Goal: Use online tool/utility

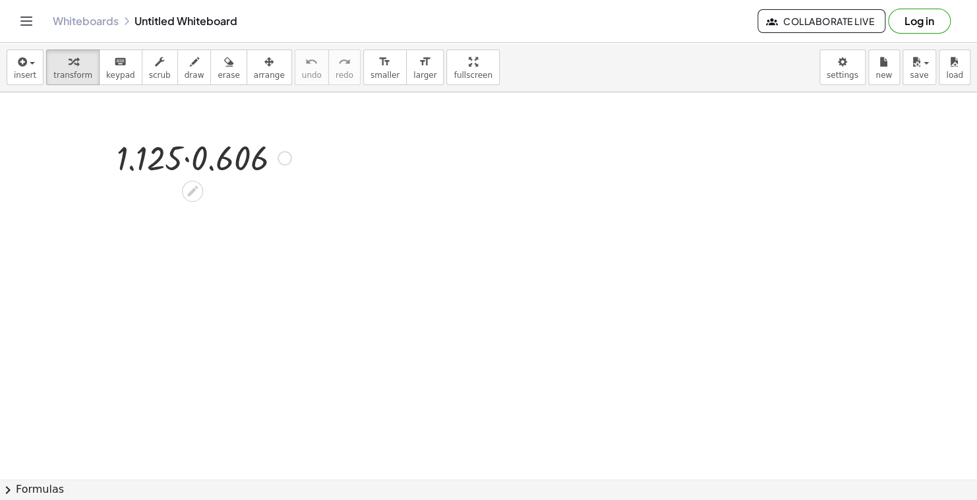
click at [189, 157] on div at bounding box center [204, 156] width 188 height 45
click at [189, 157] on div at bounding box center [204, 157] width 128 height 44
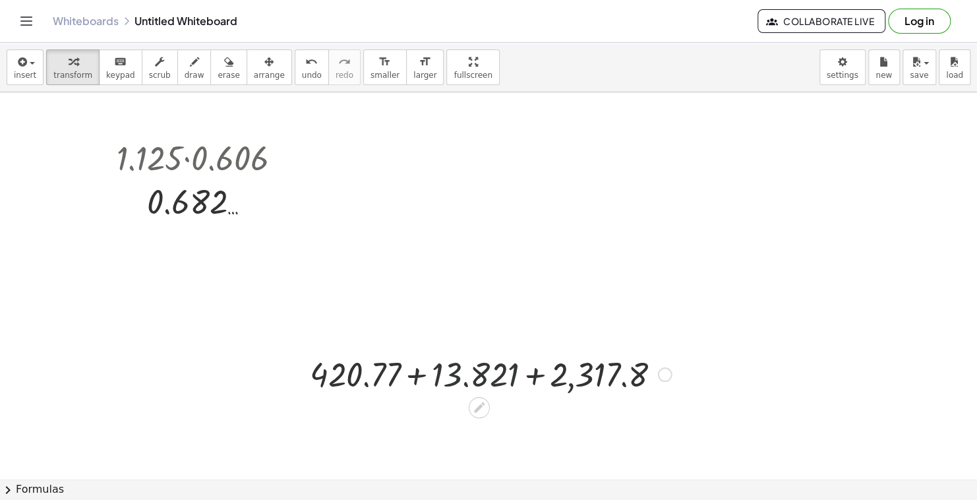
click at [433, 375] on div at bounding box center [490, 373] width 375 height 45
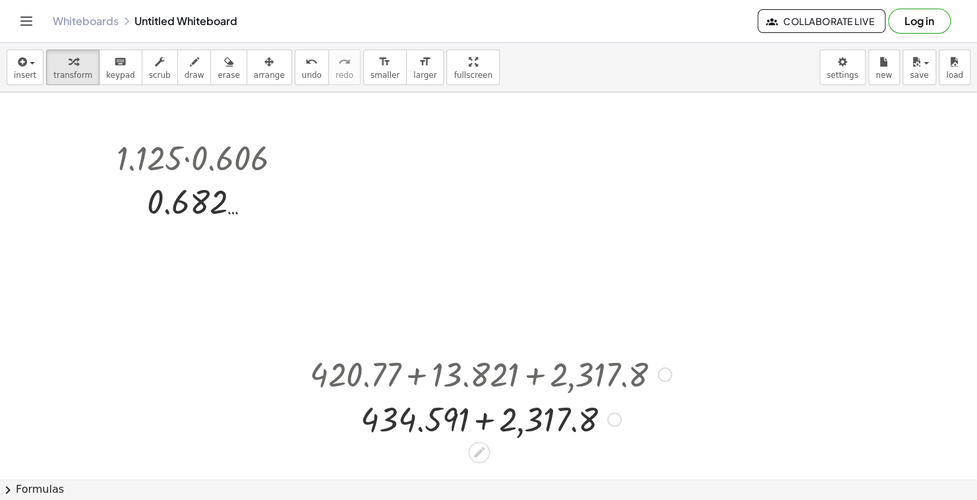
click at [482, 378] on div at bounding box center [490, 373] width 375 height 45
click at [484, 426] on div at bounding box center [490, 418] width 375 height 45
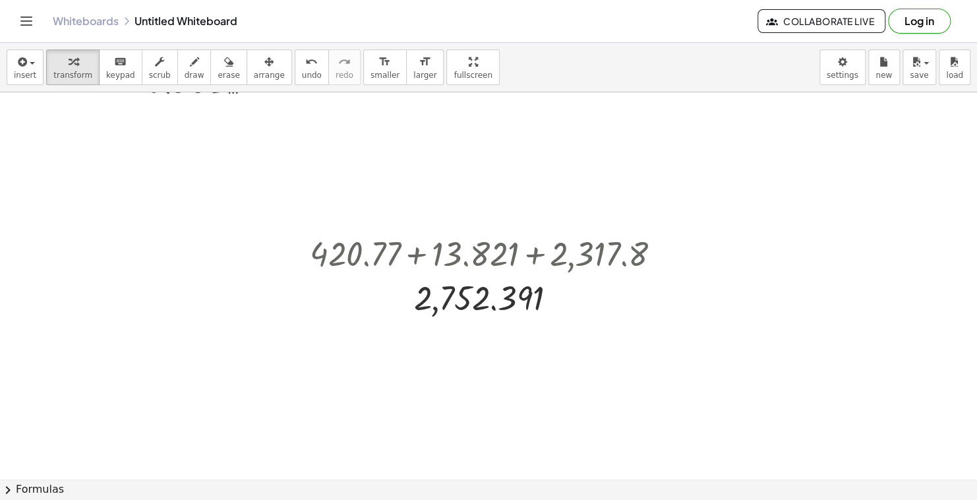
click at [636, 416] on div at bounding box center [488, 401] width 977 height 858
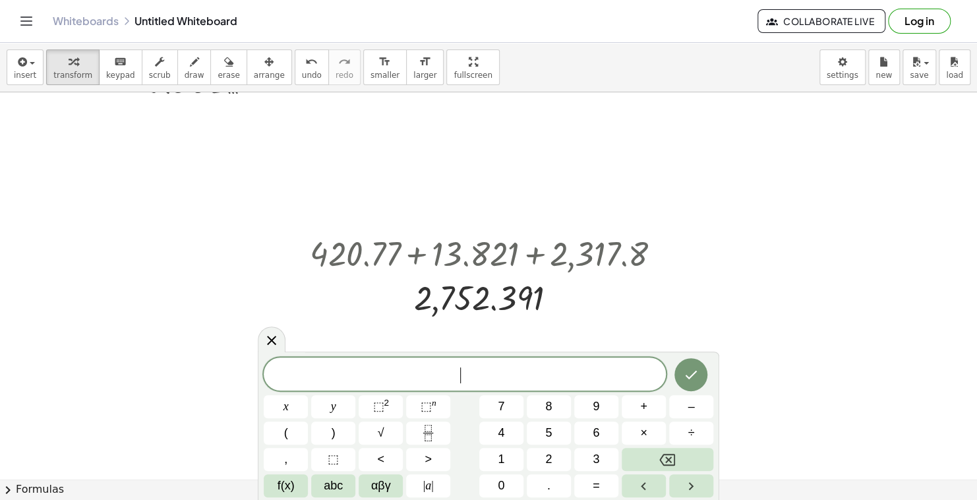
click at [636, 416] on button "+" at bounding box center [644, 406] width 44 height 23
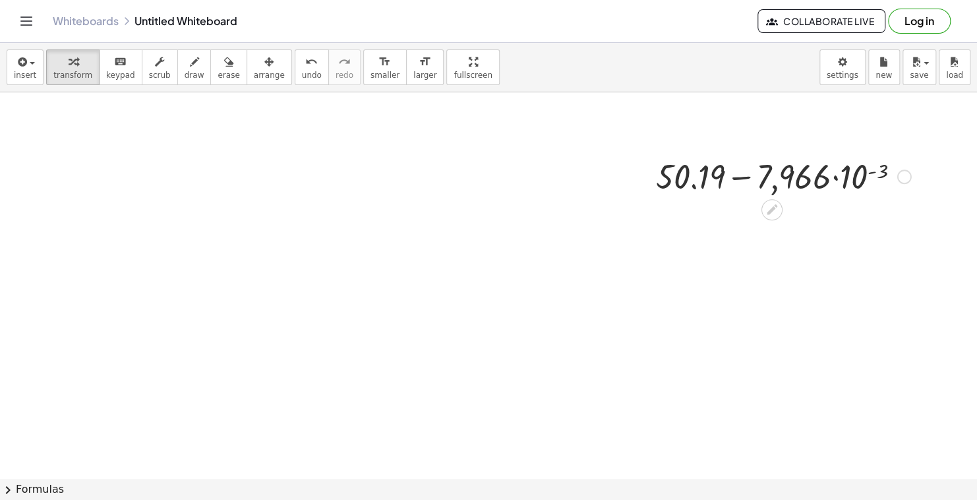
scroll to position [384, 0]
click at [734, 179] on div at bounding box center [783, 179] width 268 height 45
click at [835, 180] on div at bounding box center [783, 179] width 268 height 45
click at [879, 176] on div at bounding box center [783, 179] width 268 height 45
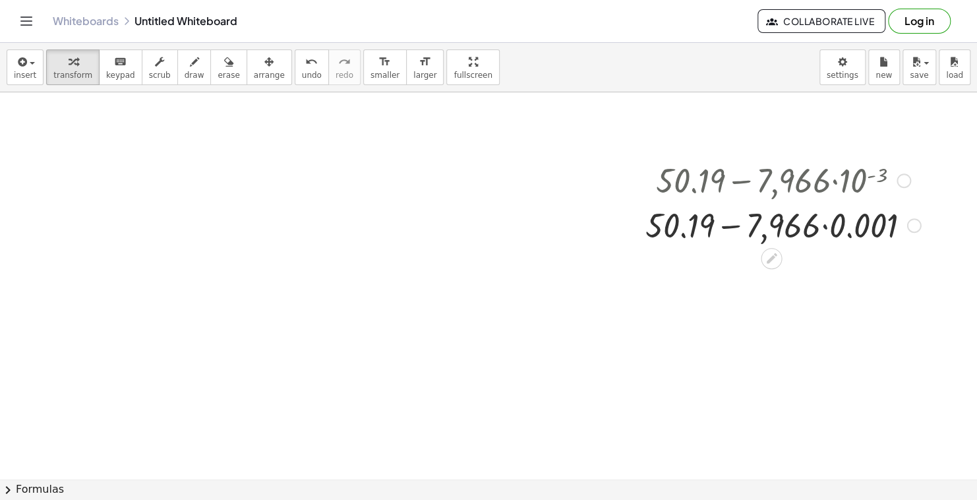
click at [827, 233] on div at bounding box center [783, 224] width 289 height 45
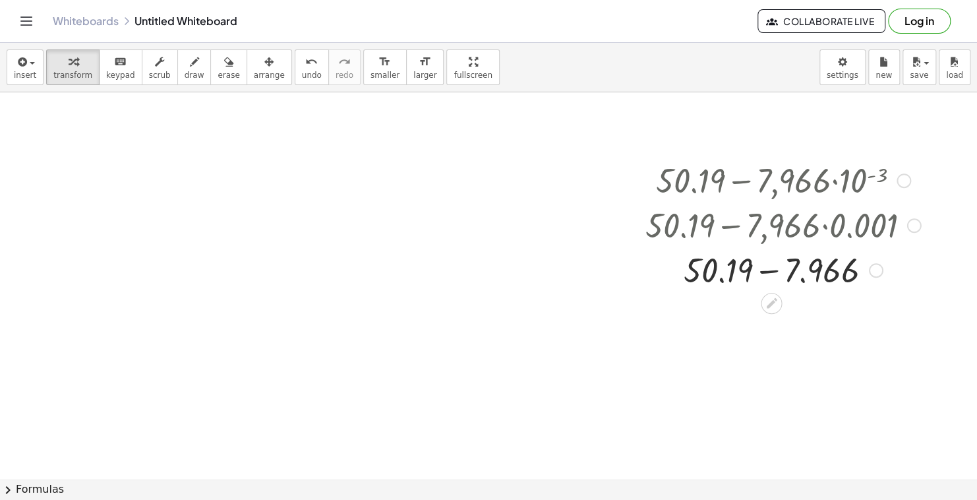
click at [773, 272] on div at bounding box center [783, 269] width 289 height 45
click at [184, 169] on div at bounding box center [488, 138] width 977 height 858
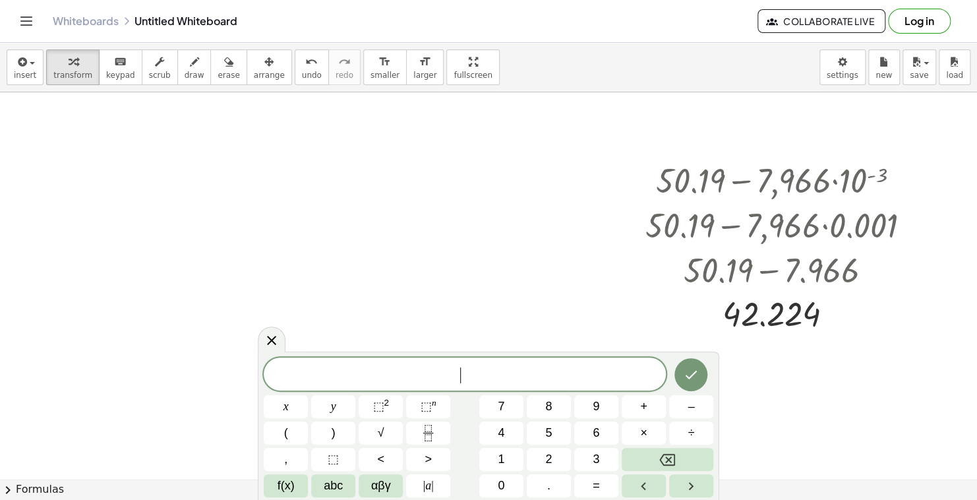
click at [184, 169] on div at bounding box center [488, 138] width 977 height 858
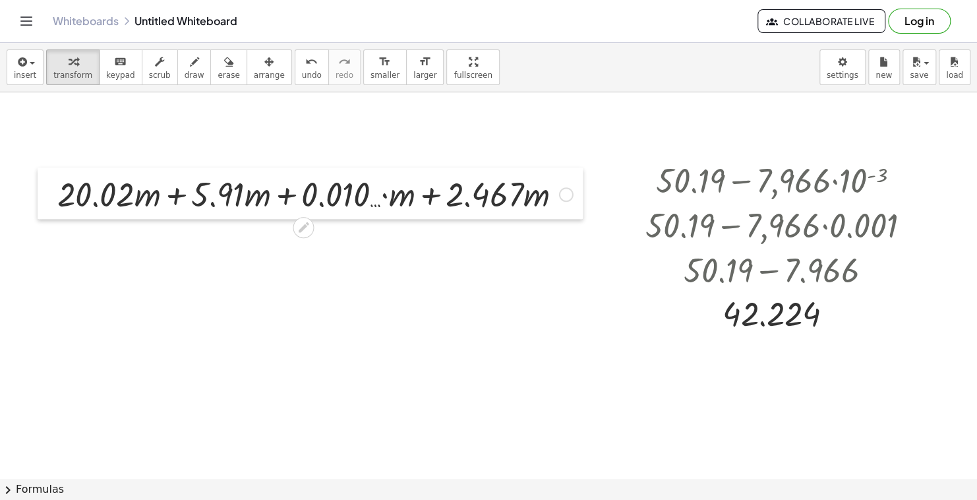
drag, startPoint x: 197, startPoint y: 173, endPoint x: 49, endPoint y: 170, distance: 148.3
click at [49, 170] on div at bounding box center [48, 192] width 20 height 51
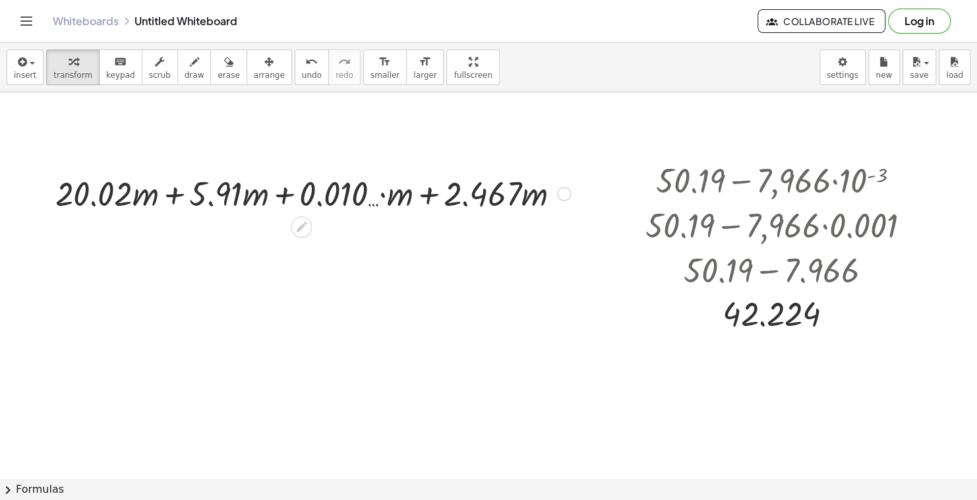
click at [173, 190] on div at bounding box center [313, 192] width 529 height 45
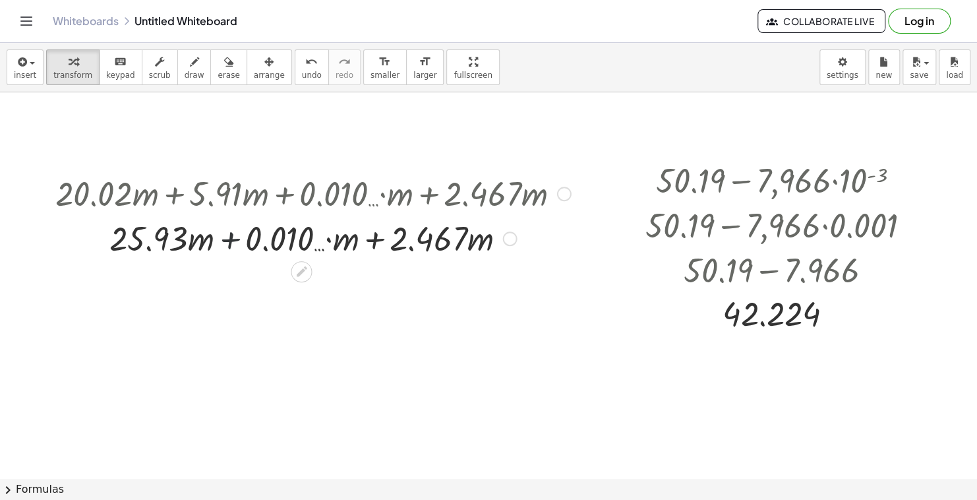
click at [233, 241] on div at bounding box center [313, 237] width 529 height 45
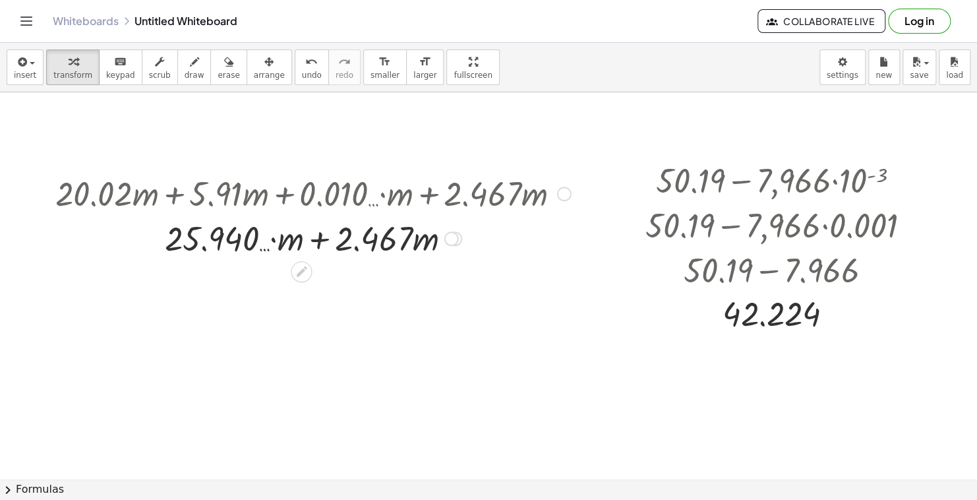
click at [323, 239] on div at bounding box center [313, 237] width 529 height 45
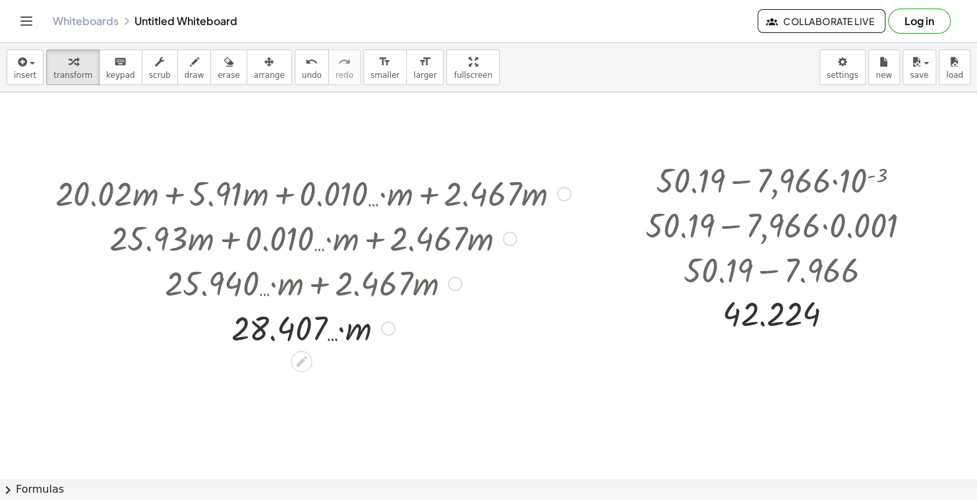
drag, startPoint x: 387, startPoint y: 237, endPoint x: 369, endPoint y: 421, distance: 184.8
click at [369, 421] on div "· 1.125 · 0.606 0.682 … + 420.77 + 13.821 + 2,317.8 + 434.591 + 2,317.8 2,752.3…" at bounding box center [488, 138] width 977 height 858
click at [305, 363] on icon at bounding box center [302, 361] width 14 height 14
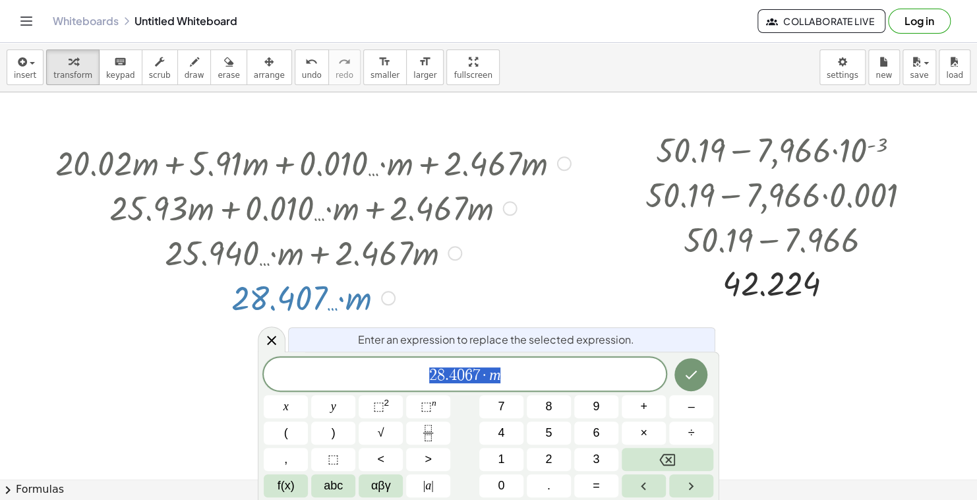
scroll to position [417, 0]
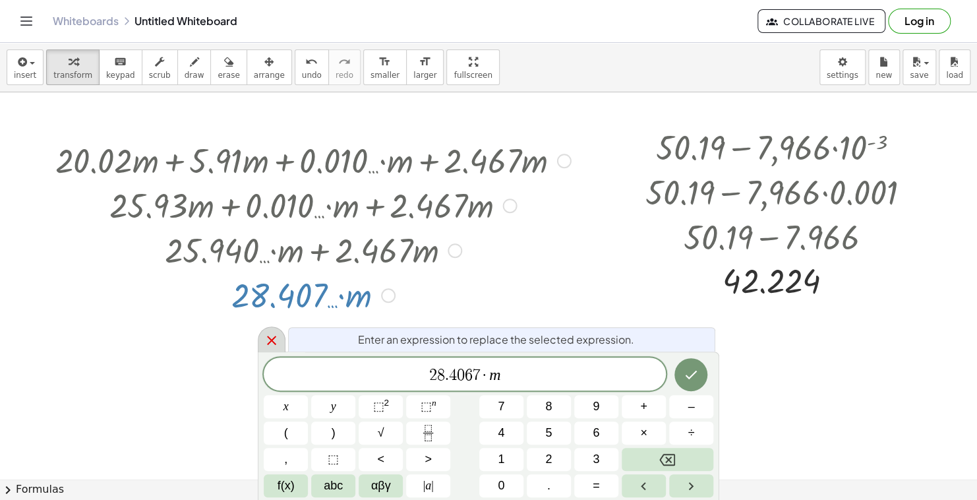
click at [284, 339] on div at bounding box center [272, 339] width 28 height 26
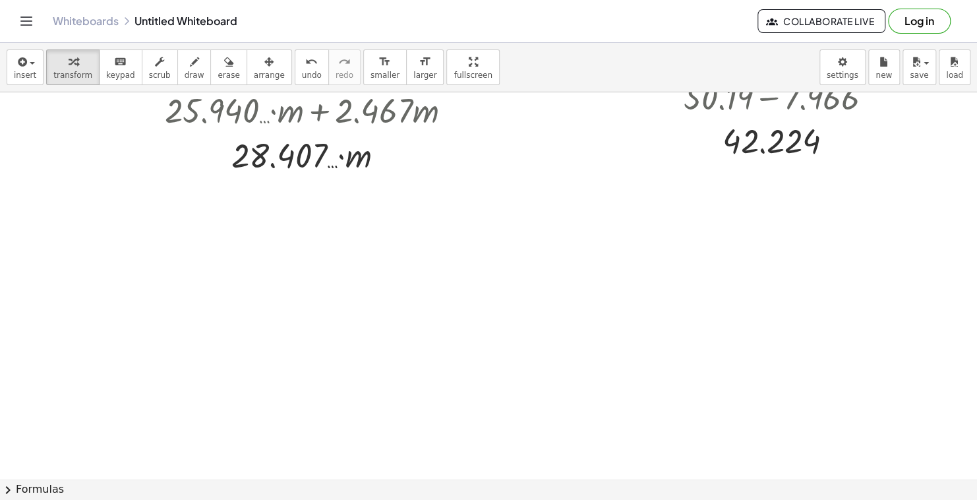
scroll to position [559, 0]
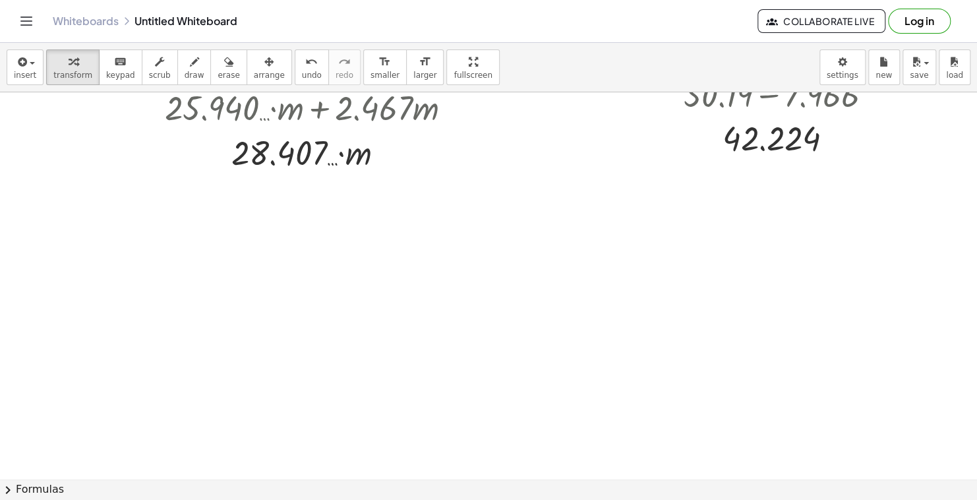
click at [250, 265] on div at bounding box center [488, 112] width 977 height 1159
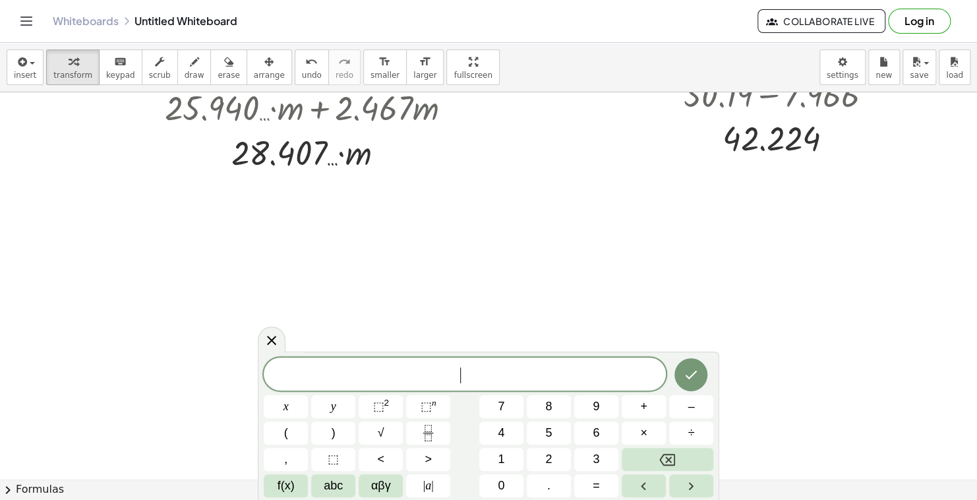
click at [250, 265] on div at bounding box center [488, 112] width 977 height 1159
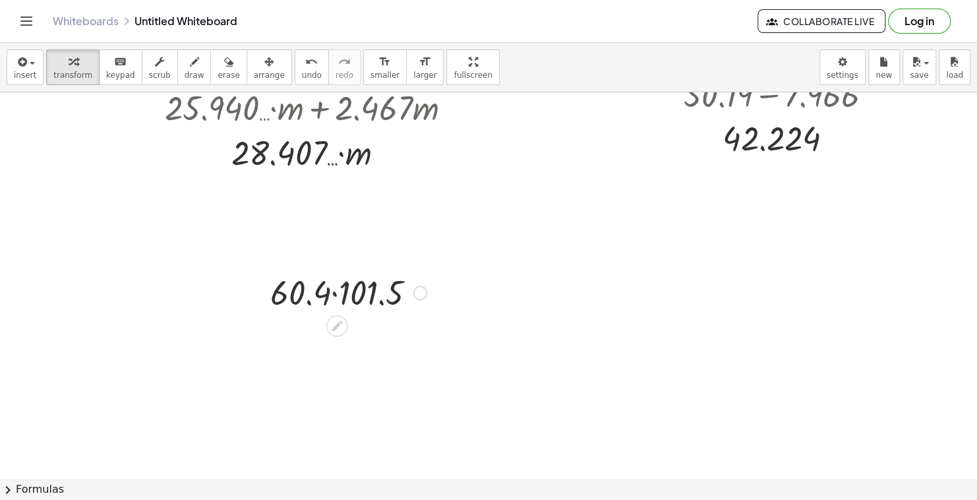
click at [334, 290] on div at bounding box center [348, 291] width 169 height 45
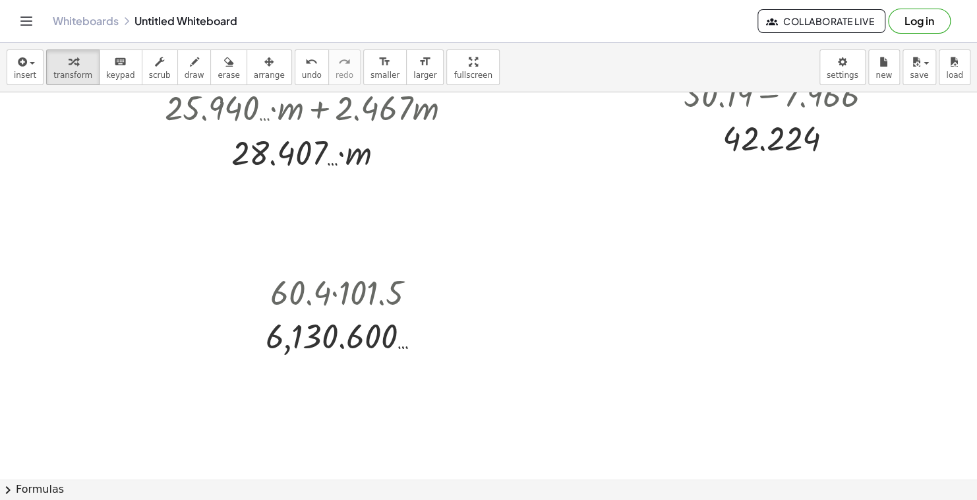
click at [517, 322] on div at bounding box center [488, 112] width 977 height 1159
click at [573, 397] on icon at bounding box center [566, 403] width 14 height 14
drag, startPoint x: 615, startPoint y: 426, endPoint x: 610, endPoint y: 363, distance: 63.5
click at [610, 365] on div at bounding box center [612, 372] width 15 height 15
click at [566, 350] on div at bounding box center [578, 358] width 96 height 66
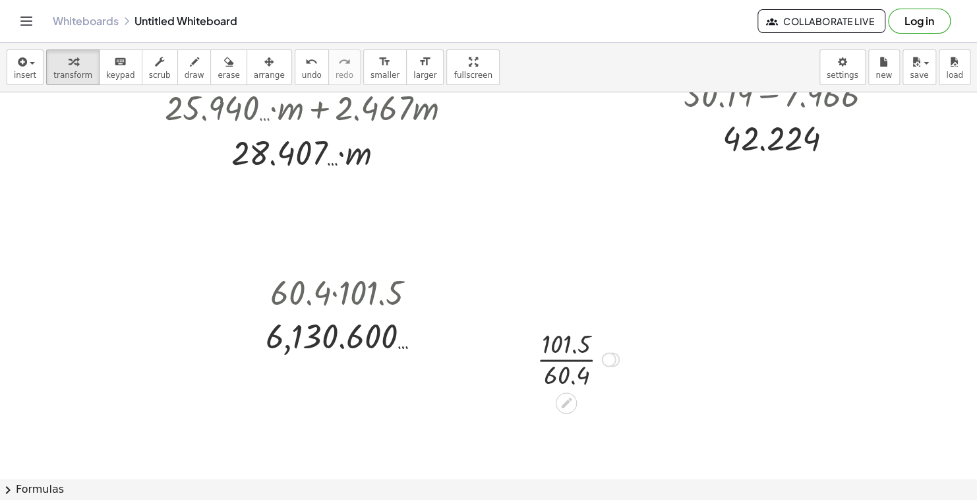
click at [565, 355] on div at bounding box center [578, 358] width 96 height 66
click at [565, 355] on div at bounding box center [577, 359] width 121 height 44
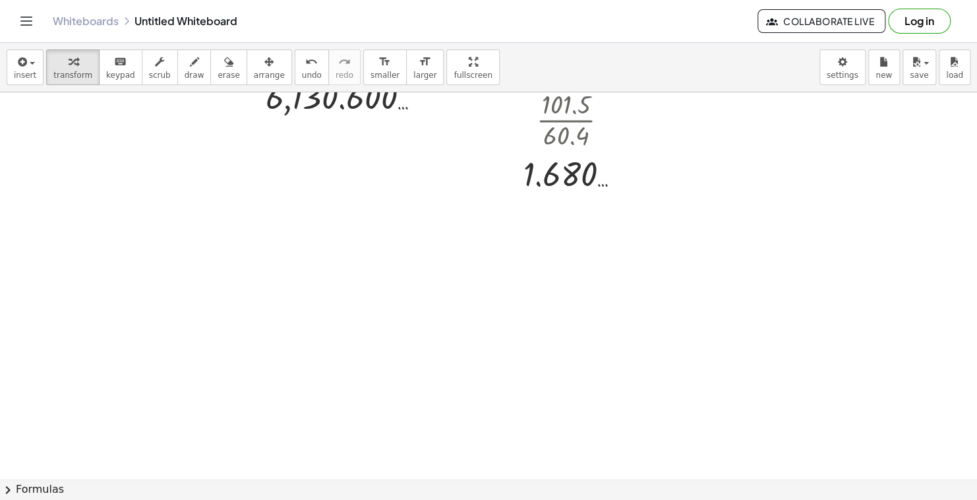
scroll to position [801, 0]
click at [256, 287] on div at bounding box center [488, 64] width 977 height 1546
click at [297, 316] on div at bounding box center [317, 313] width 94 height 45
click at [292, 363] on div at bounding box center [317, 358] width 100 height 45
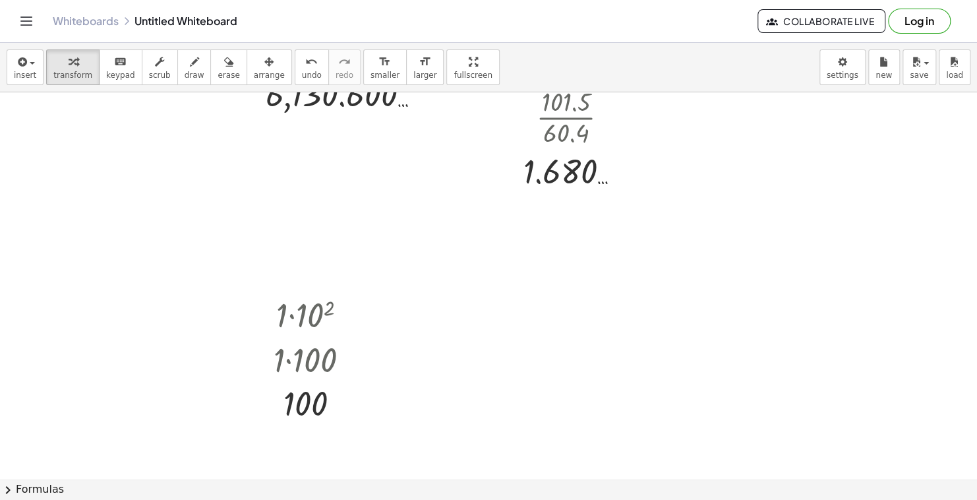
click at [496, 357] on div at bounding box center [488, 64] width 977 height 1546
click at [602, 374] on div at bounding box center [571, 383] width 123 height 45
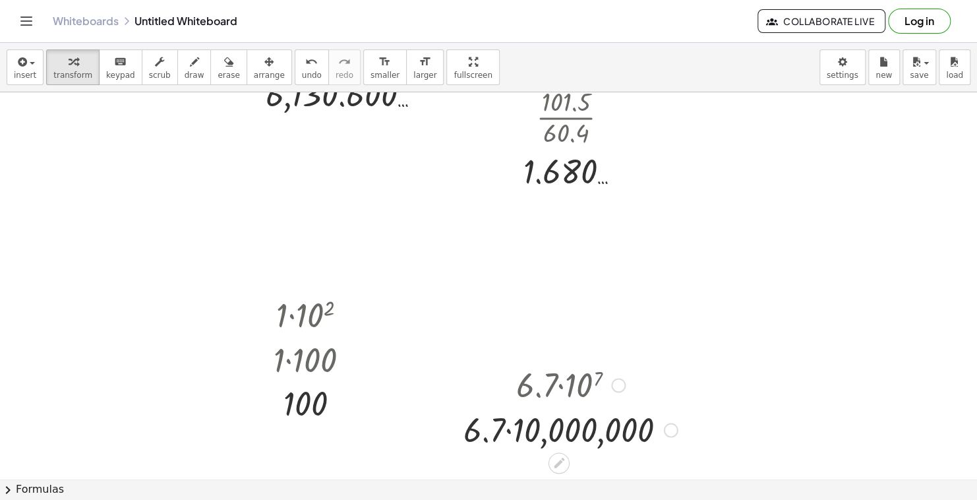
click at [507, 433] on div at bounding box center [570, 428] width 227 height 45
click at [699, 293] on div at bounding box center [488, 64] width 977 height 1546
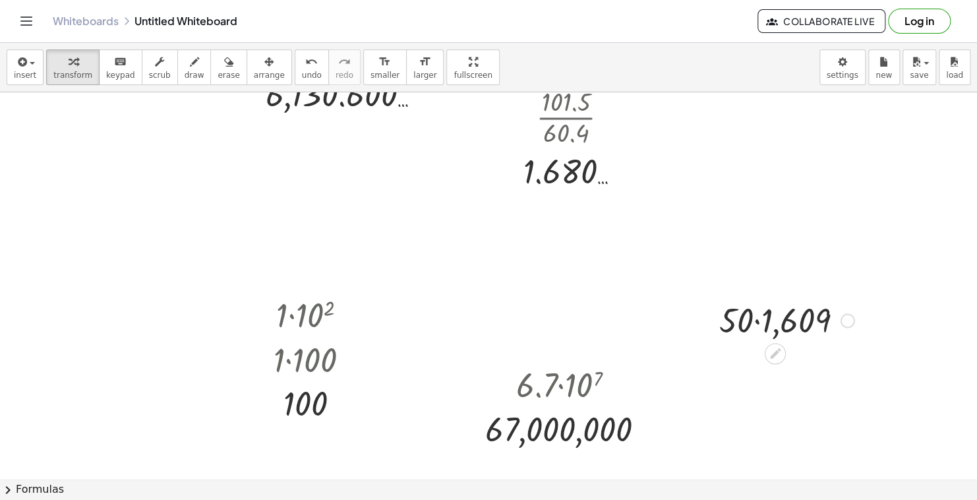
click at [760, 324] on div at bounding box center [787, 319] width 148 height 45
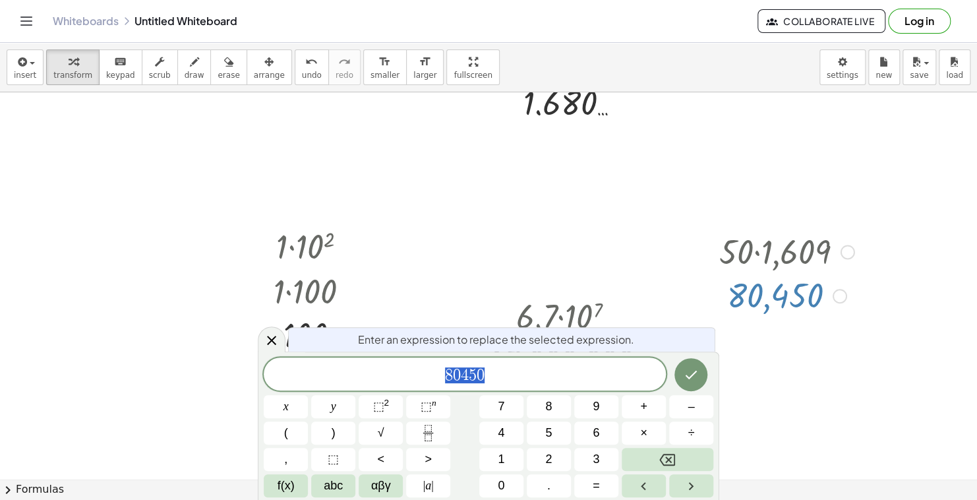
scroll to position [870, 0]
click at [616, 356] on div "Enter an expression to replace the selected expression. 8 0 4 5 0 x y ⬚ 2 ⬚ n 7…" at bounding box center [488, 425] width 461 height 148
click at [556, 371] on span "8 0 4 5 0" at bounding box center [465, 375] width 402 height 18
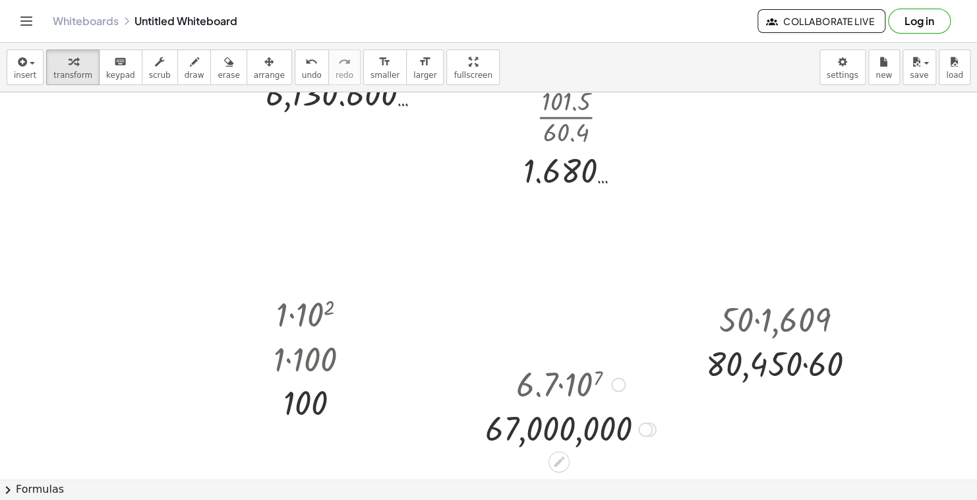
scroll to position [801, 0]
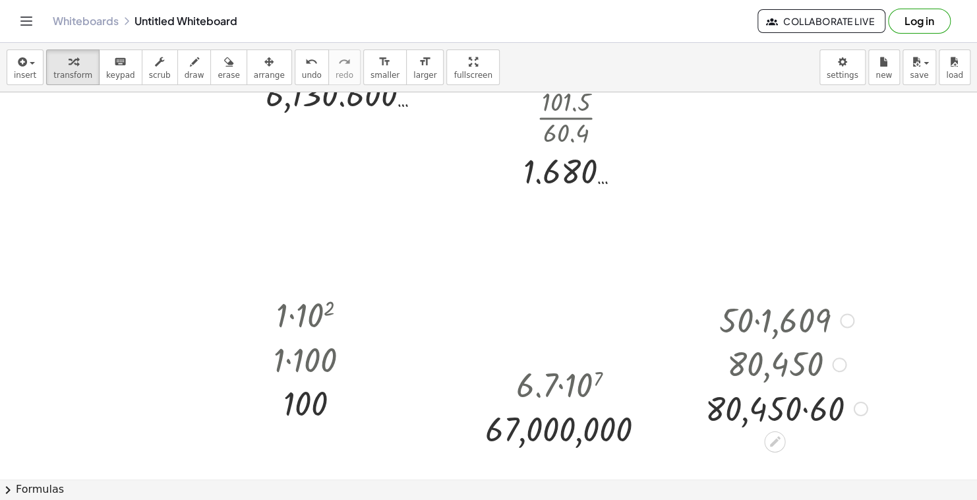
click at [805, 413] on div at bounding box center [786, 406] width 175 height 45
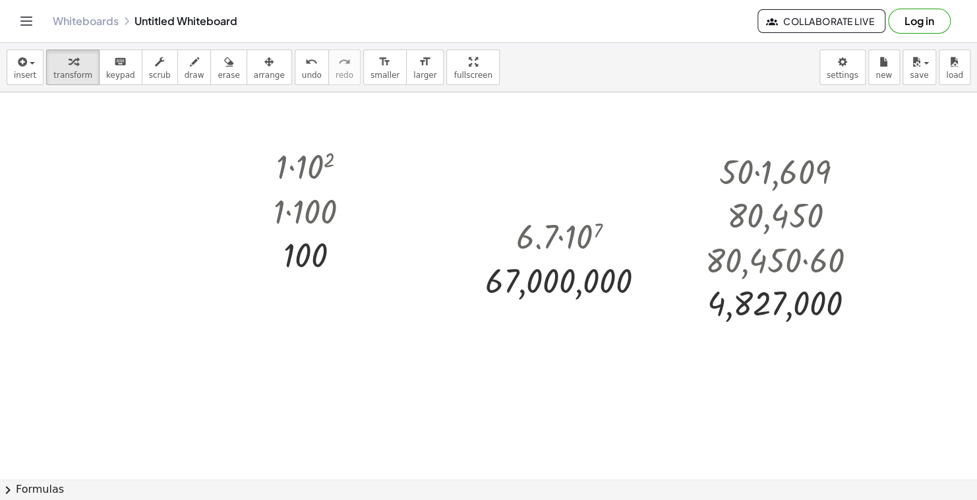
scroll to position [958, 0]
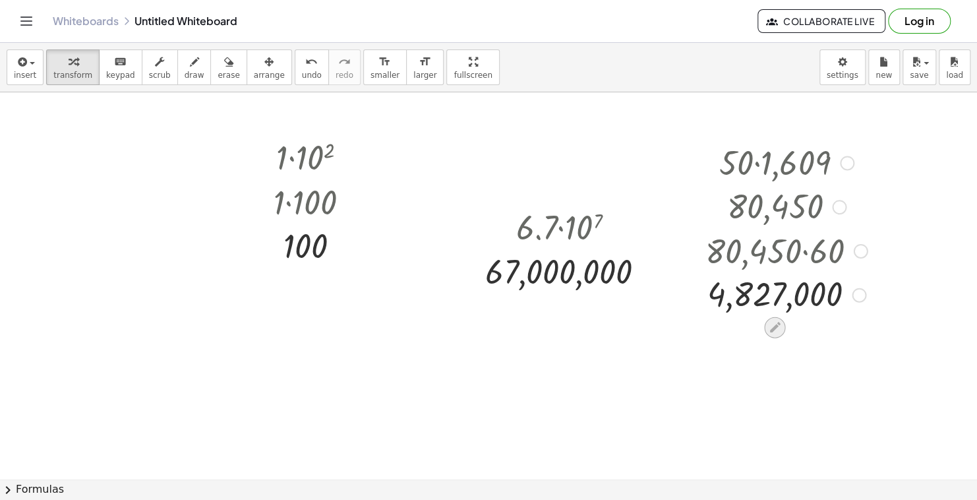
click at [781, 318] on div at bounding box center [774, 326] width 21 height 21
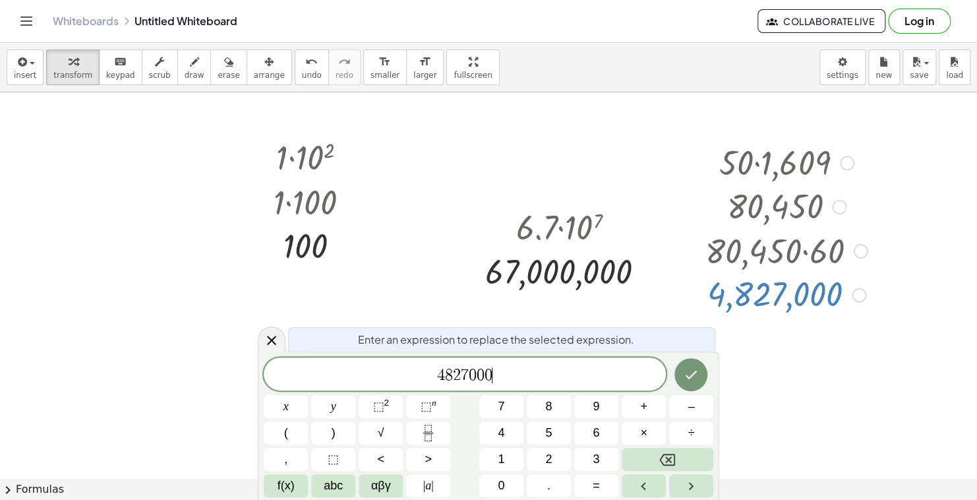
click at [627, 364] on div "4 8 2 7 0 0 0 ​" at bounding box center [465, 373] width 402 height 33
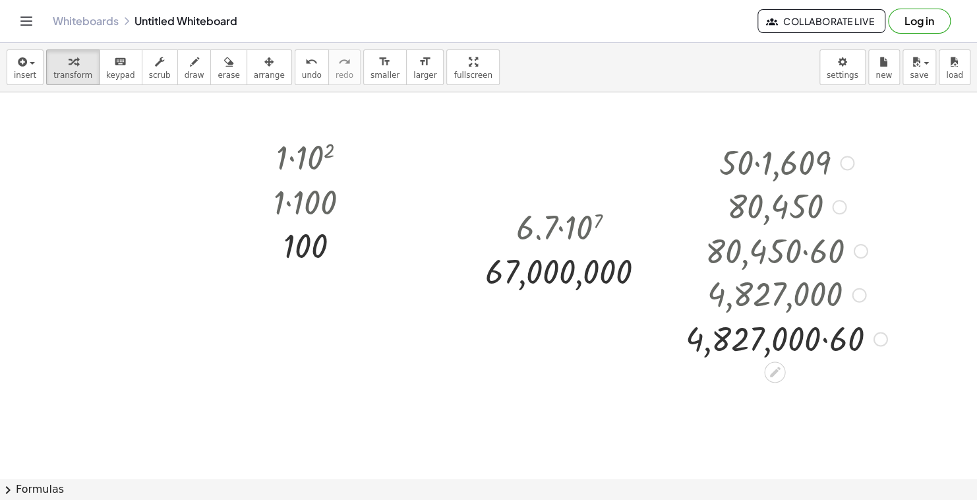
click at [827, 342] on div at bounding box center [786, 337] width 215 height 45
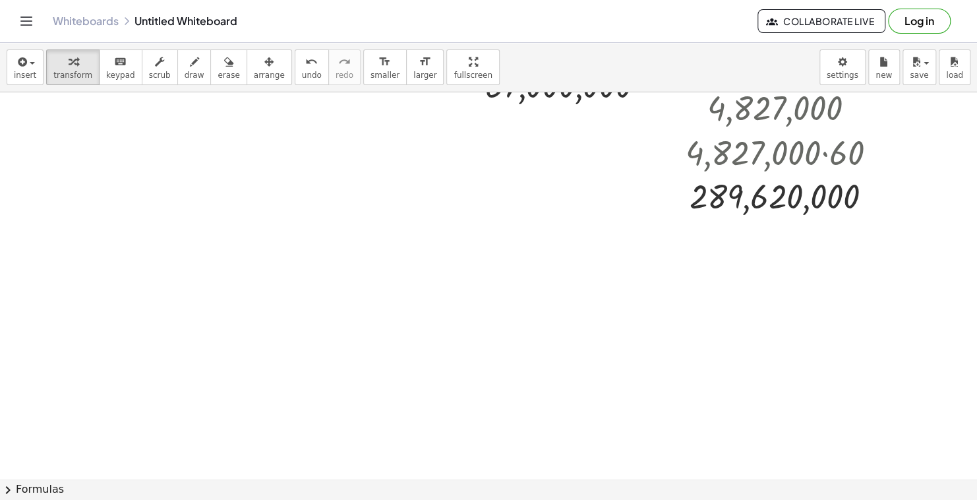
scroll to position [1145, 0]
click at [783, 324] on div at bounding box center [755, 322] width 181 height 45
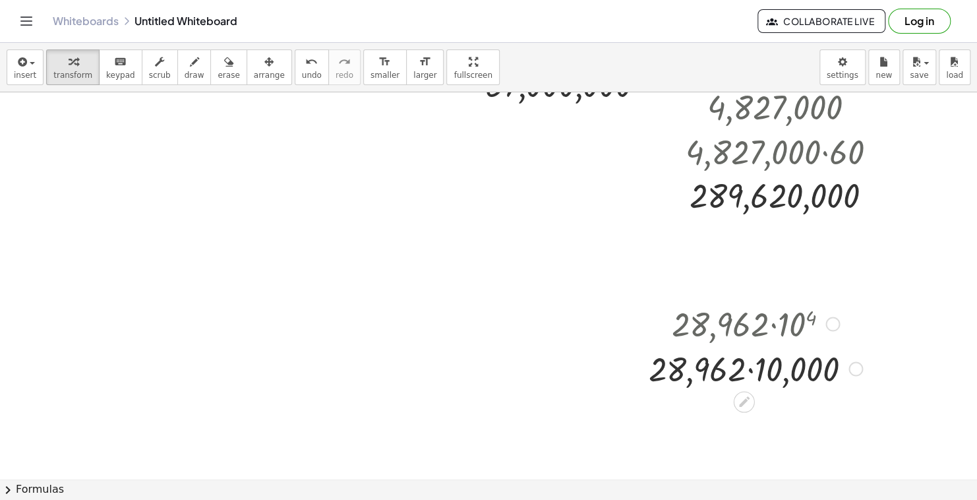
click at [748, 379] on div at bounding box center [755, 367] width 227 height 45
